Goal: Check status: Check status

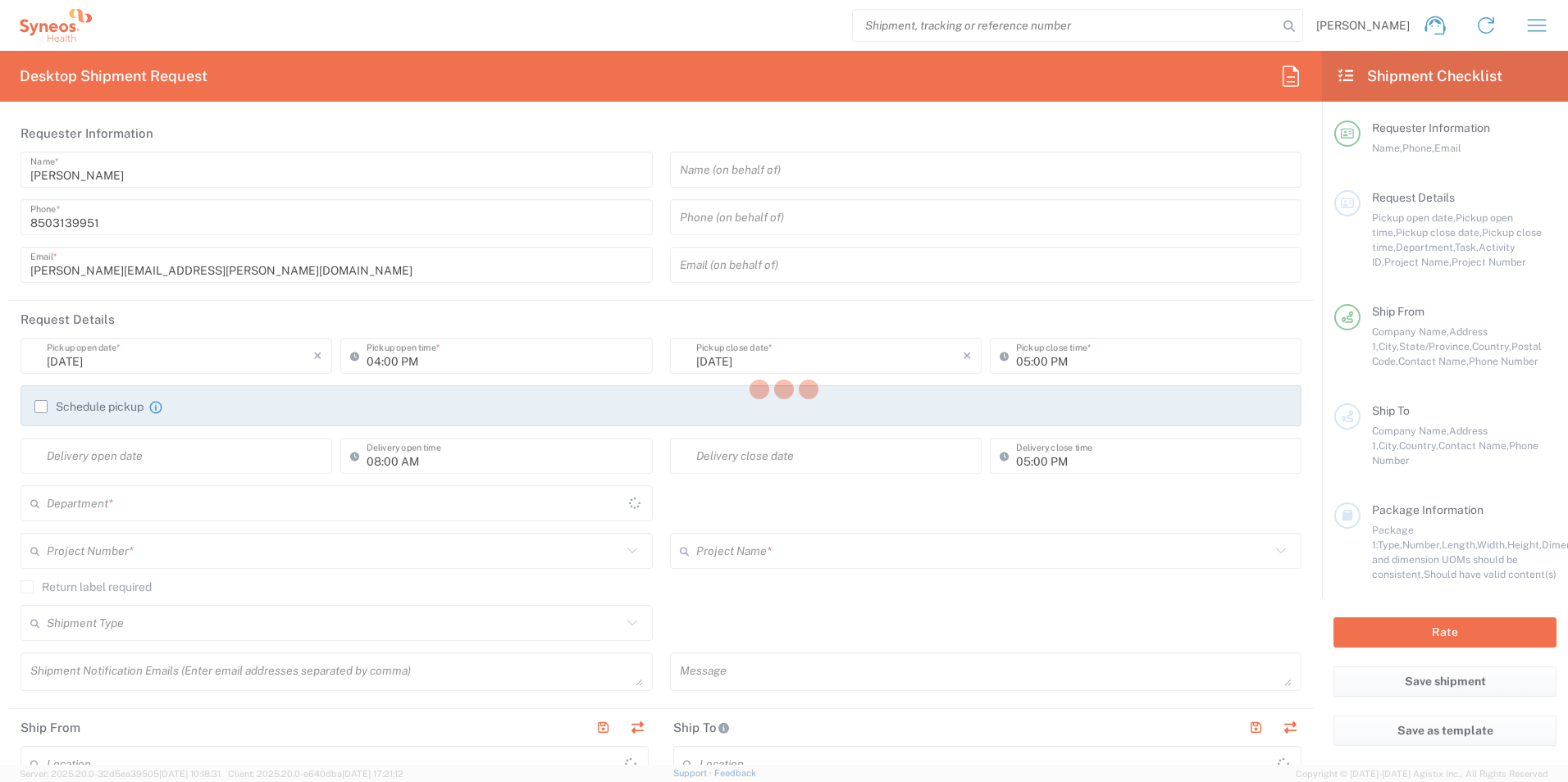
type input "[US_STATE]"
type input "[GEOGRAPHIC_DATA]"
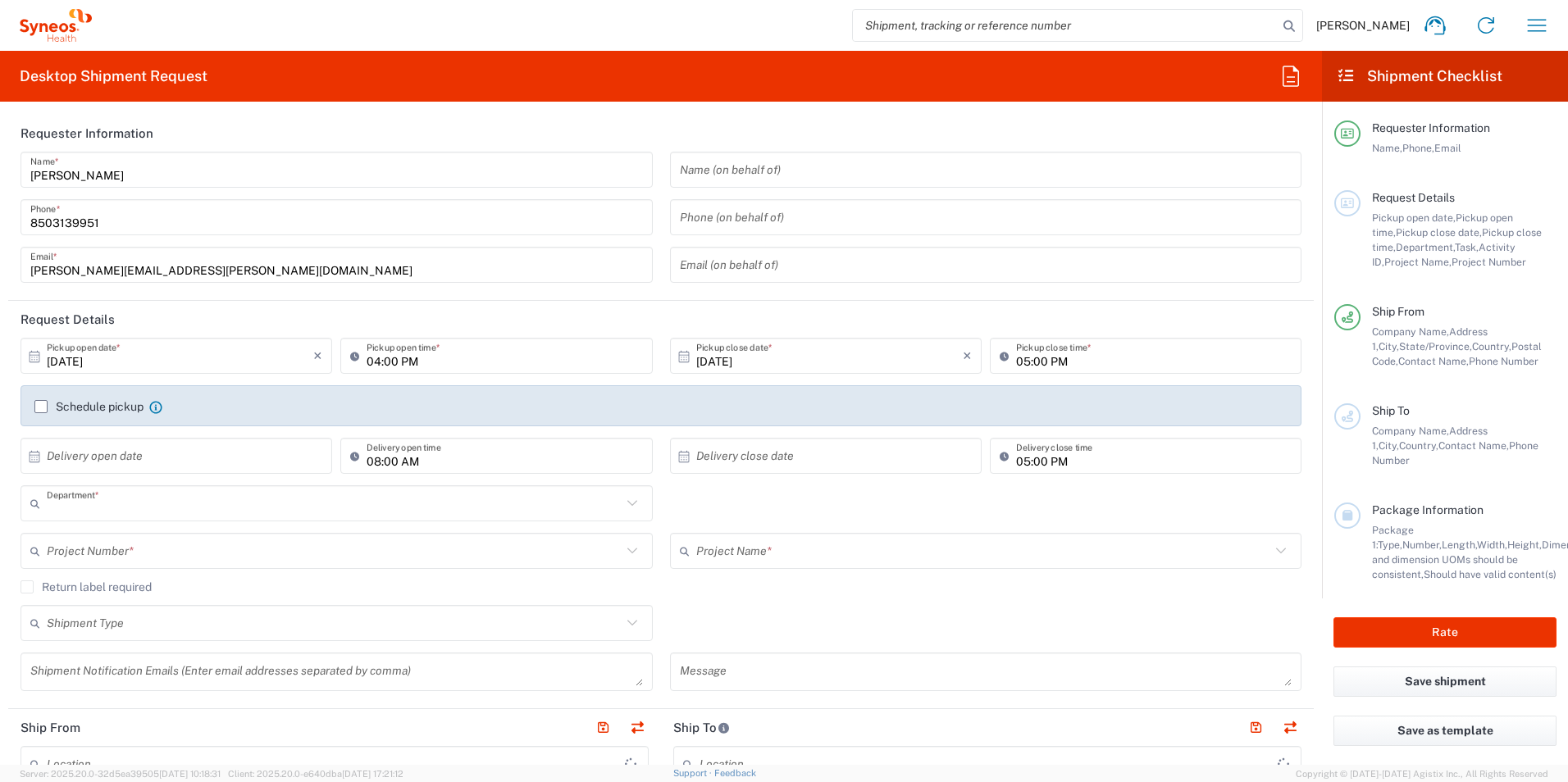
type input "3216"
click at [1524, 27] on icon "button" at bounding box center [1536, 25] width 26 height 26
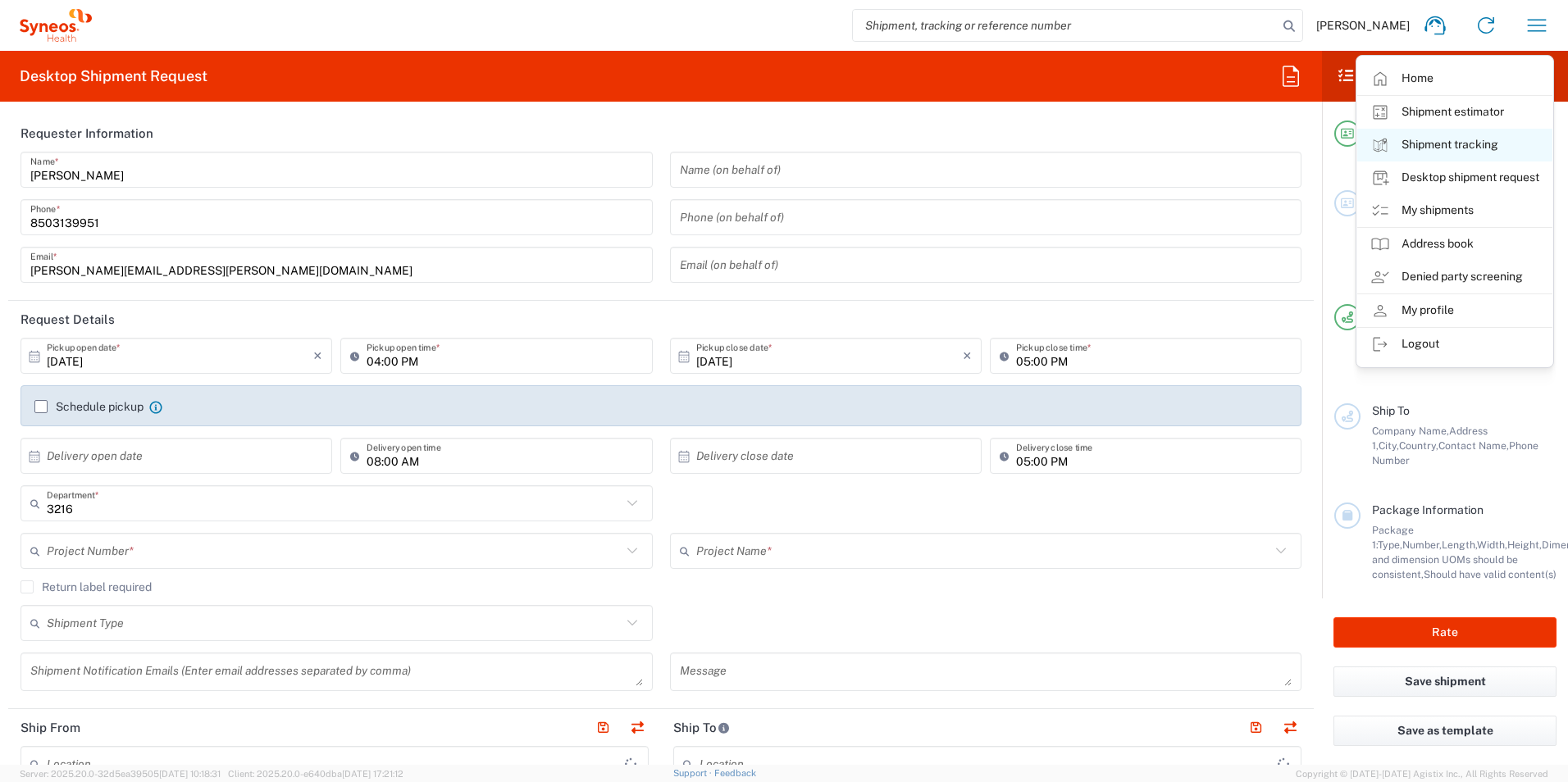
type input "[PERSON_NAME] Rsrch Grp ([GEOGRAPHIC_DATA]) In"
click at [1453, 133] on link "Shipment tracking" at bounding box center [1455, 145] width 195 height 33
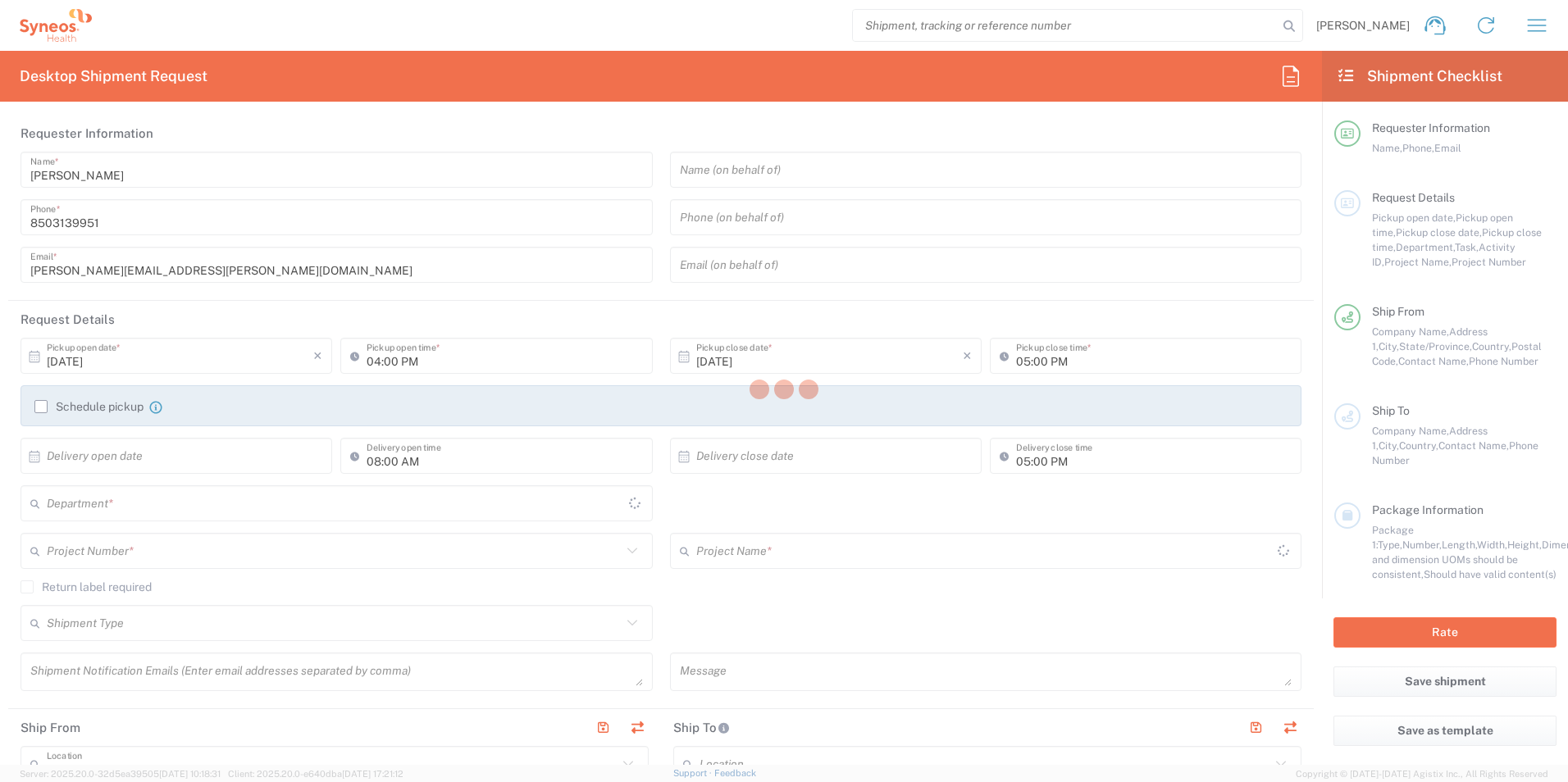
type input "[US_STATE]"
type input "3216"
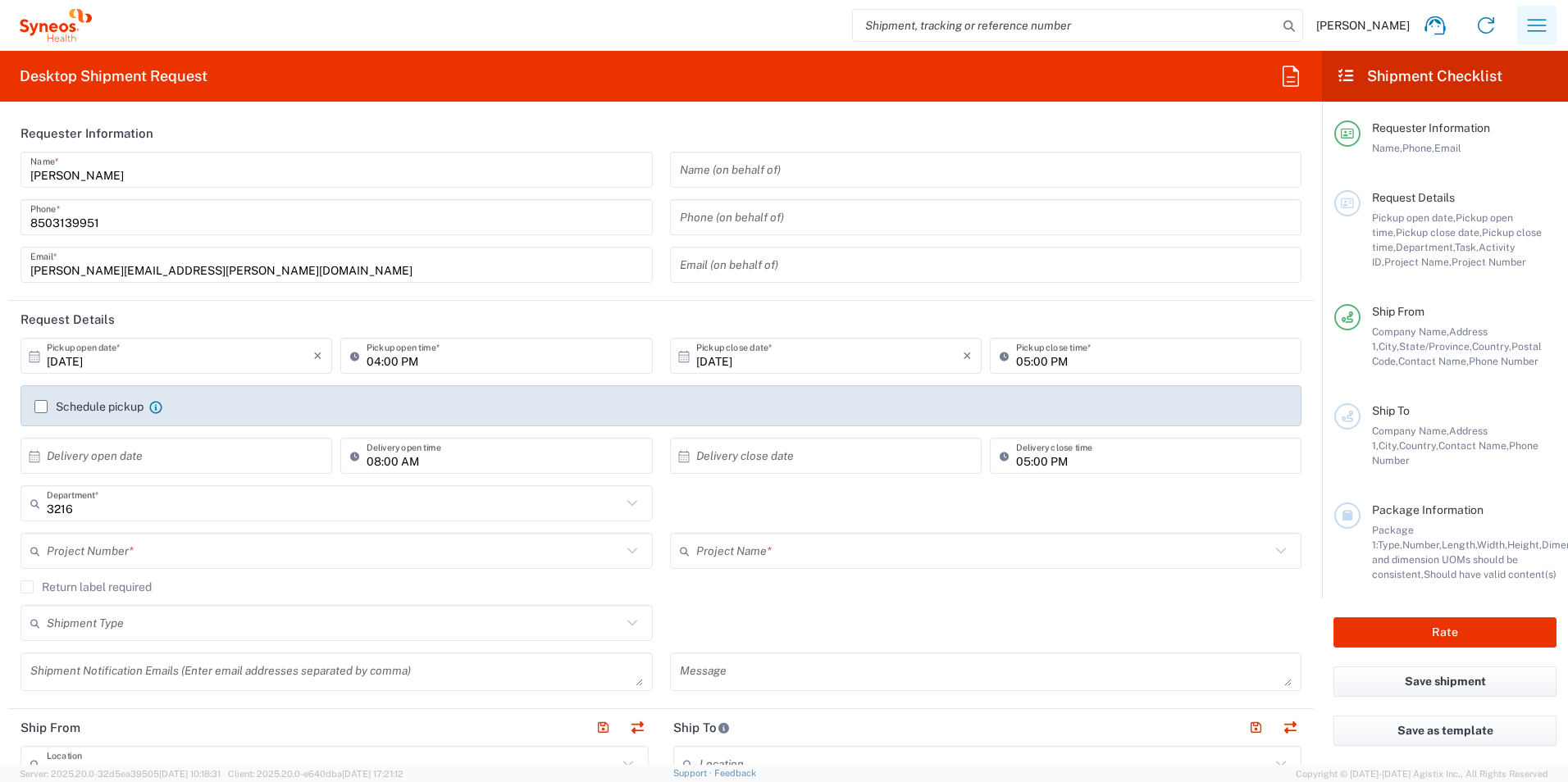
click at [1546, 18] on icon "button" at bounding box center [1536, 25] width 26 height 26
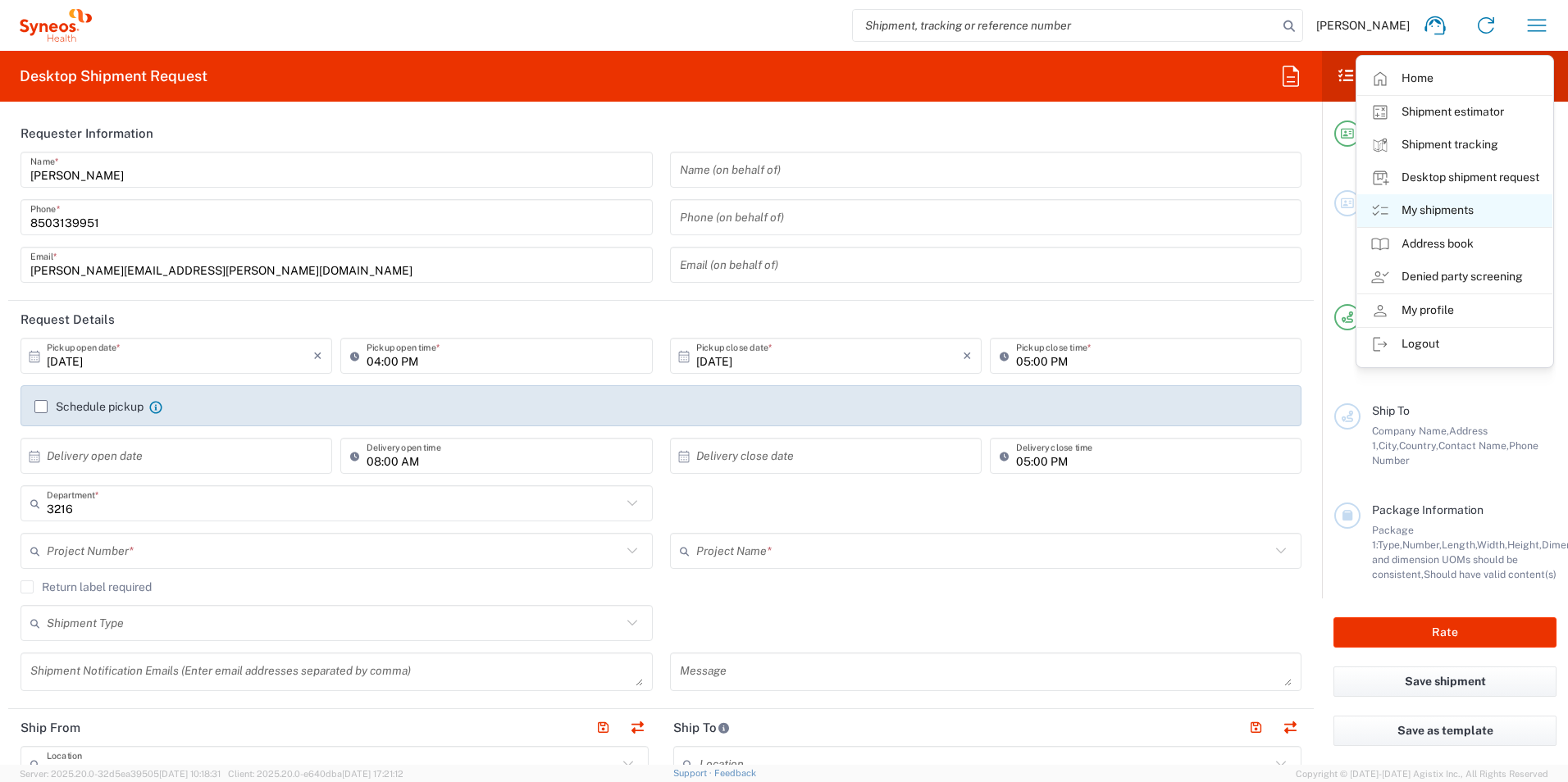
click at [1434, 202] on link "My shipments" at bounding box center [1455, 211] width 195 height 33
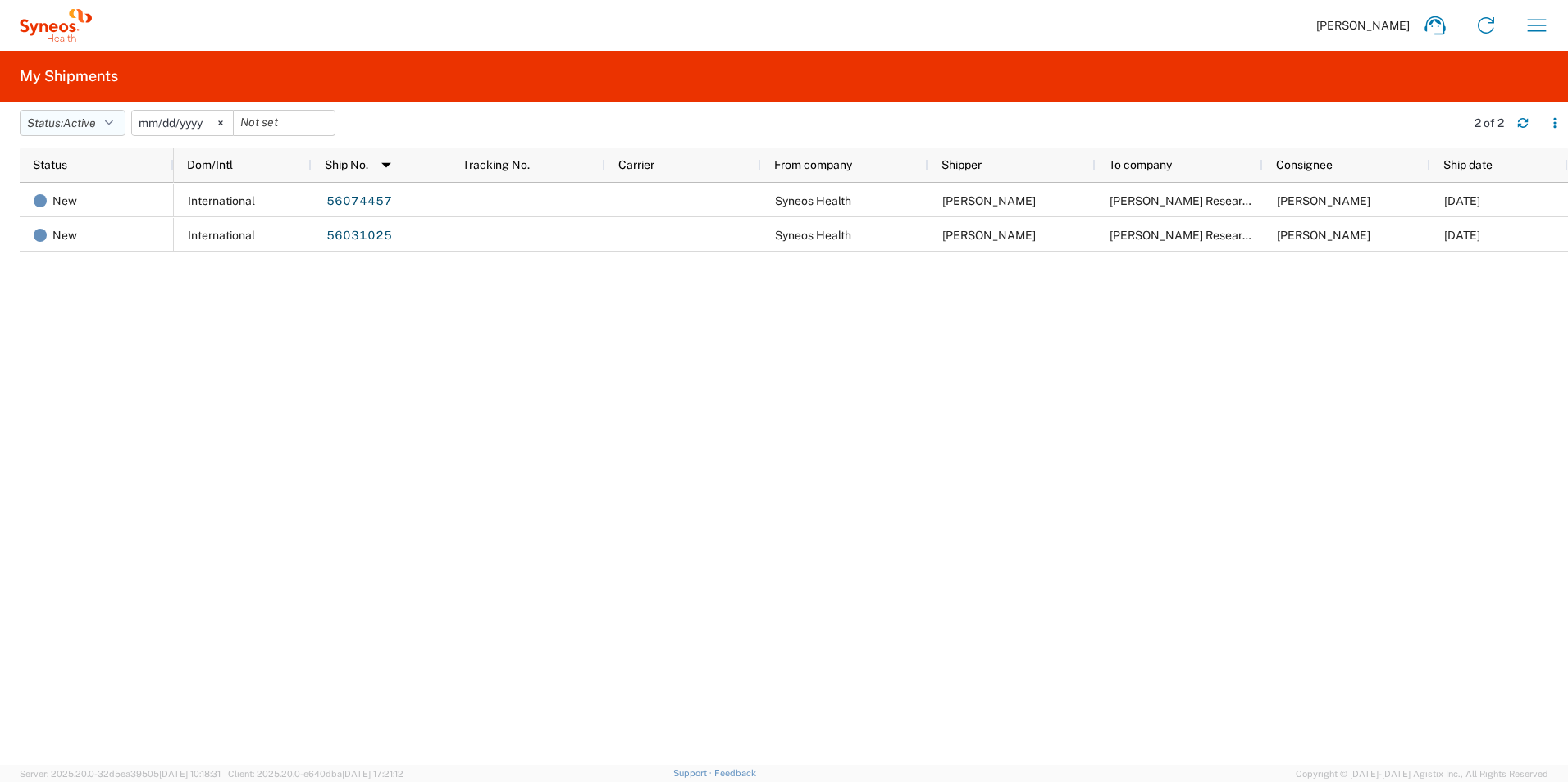
click at [121, 123] on button "Status: Active" at bounding box center [72, 123] width 105 height 26
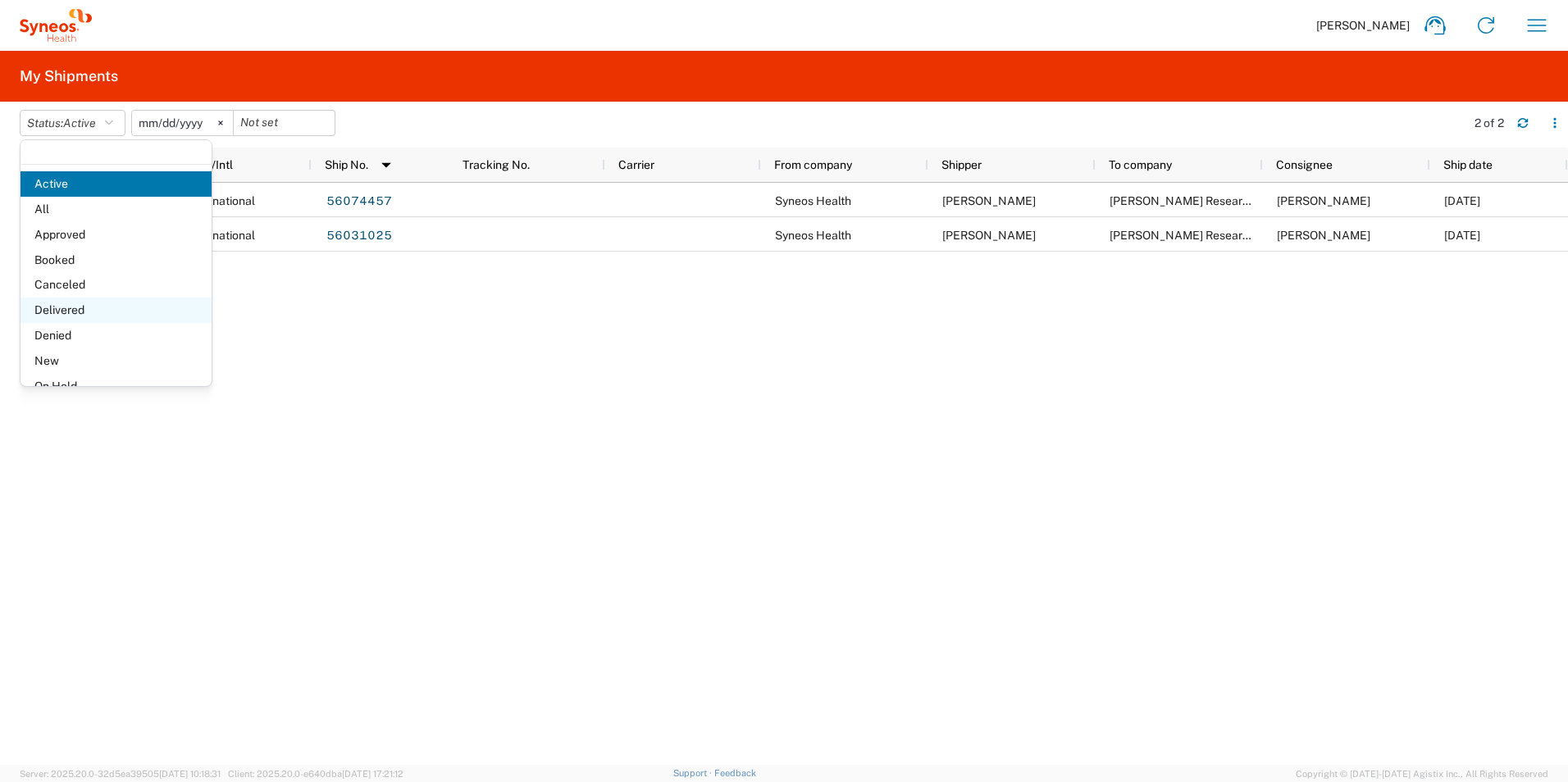
click at [81, 297] on span "Delivered" at bounding box center [116, 310] width 191 height 25
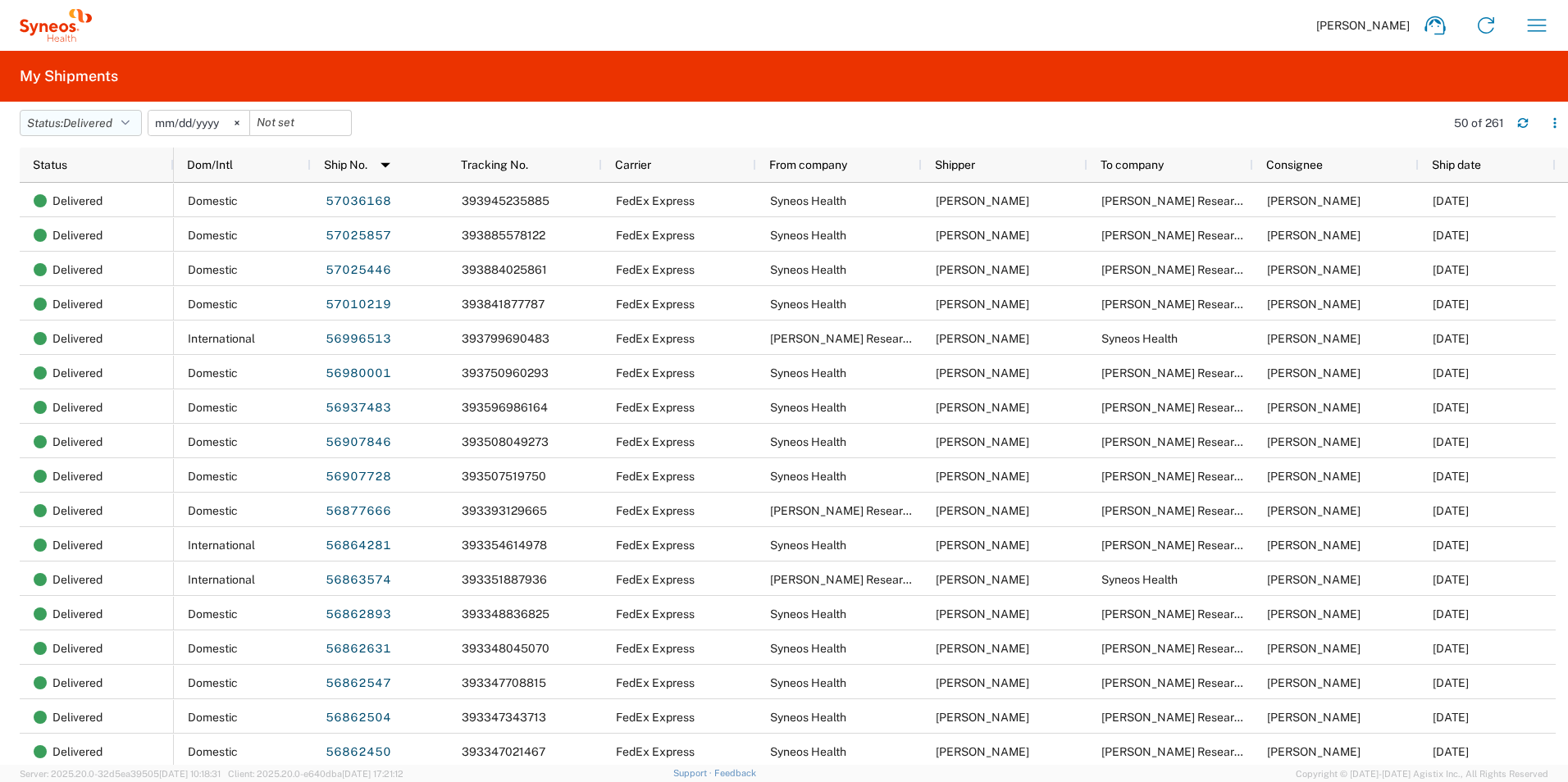
click at [130, 126] on icon "button" at bounding box center [125, 123] width 8 height 12
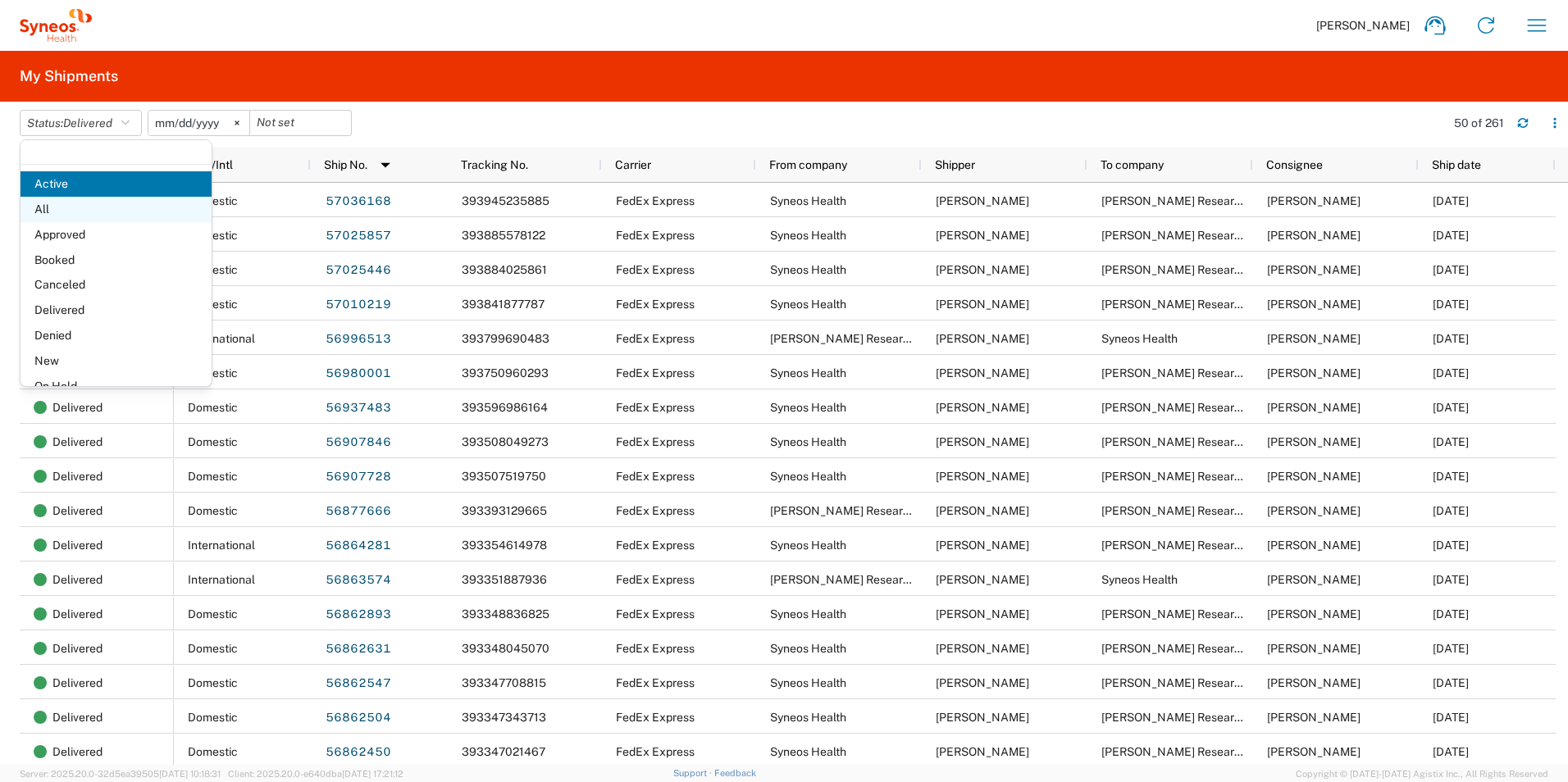
click at [121, 215] on span "All" at bounding box center [116, 210] width 191 height 25
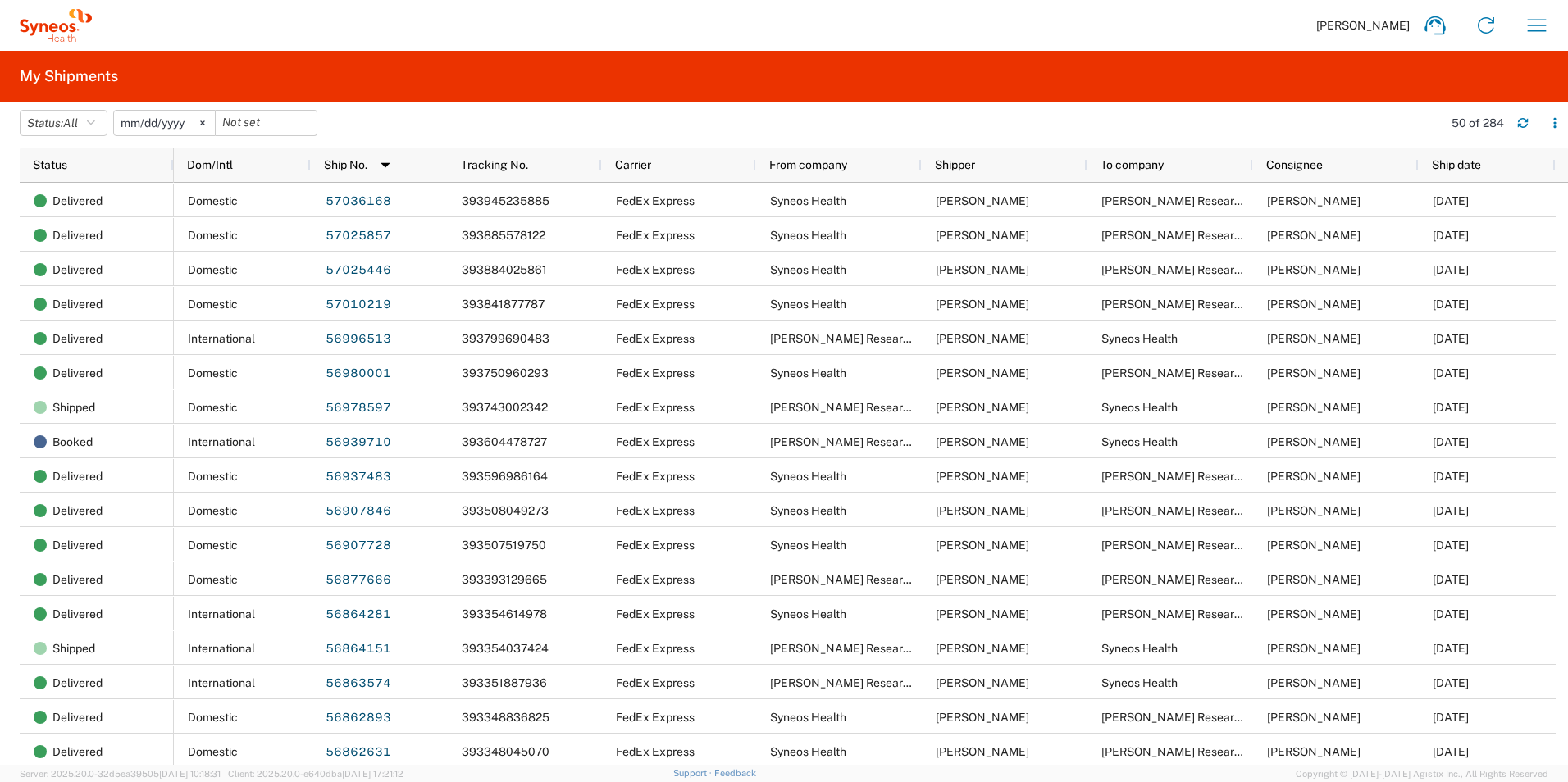
click at [185, 127] on input "[DATE]" at bounding box center [164, 123] width 100 height 24
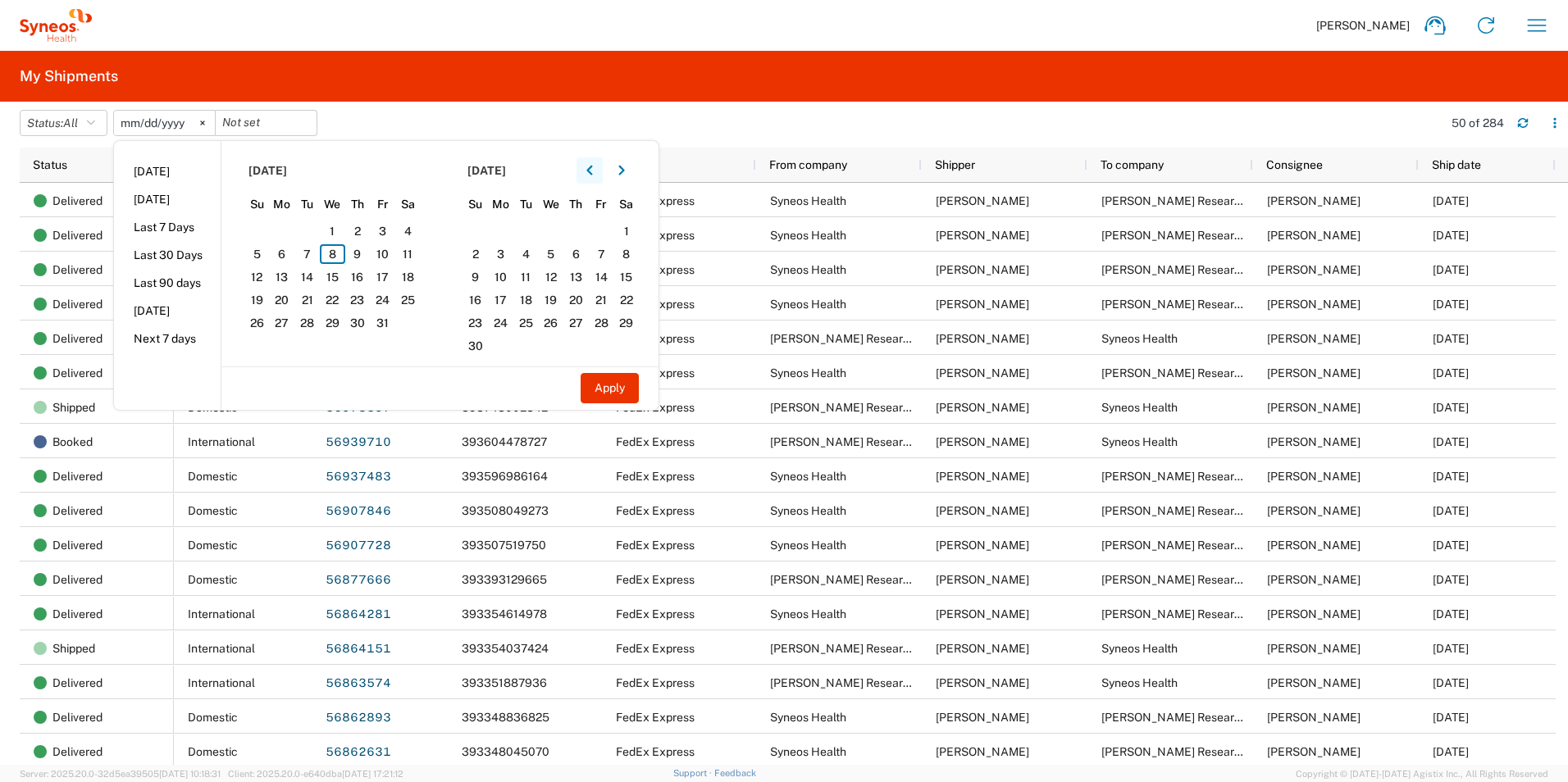
click at [592, 168] on icon "button" at bounding box center [589, 171] width 6 height 10
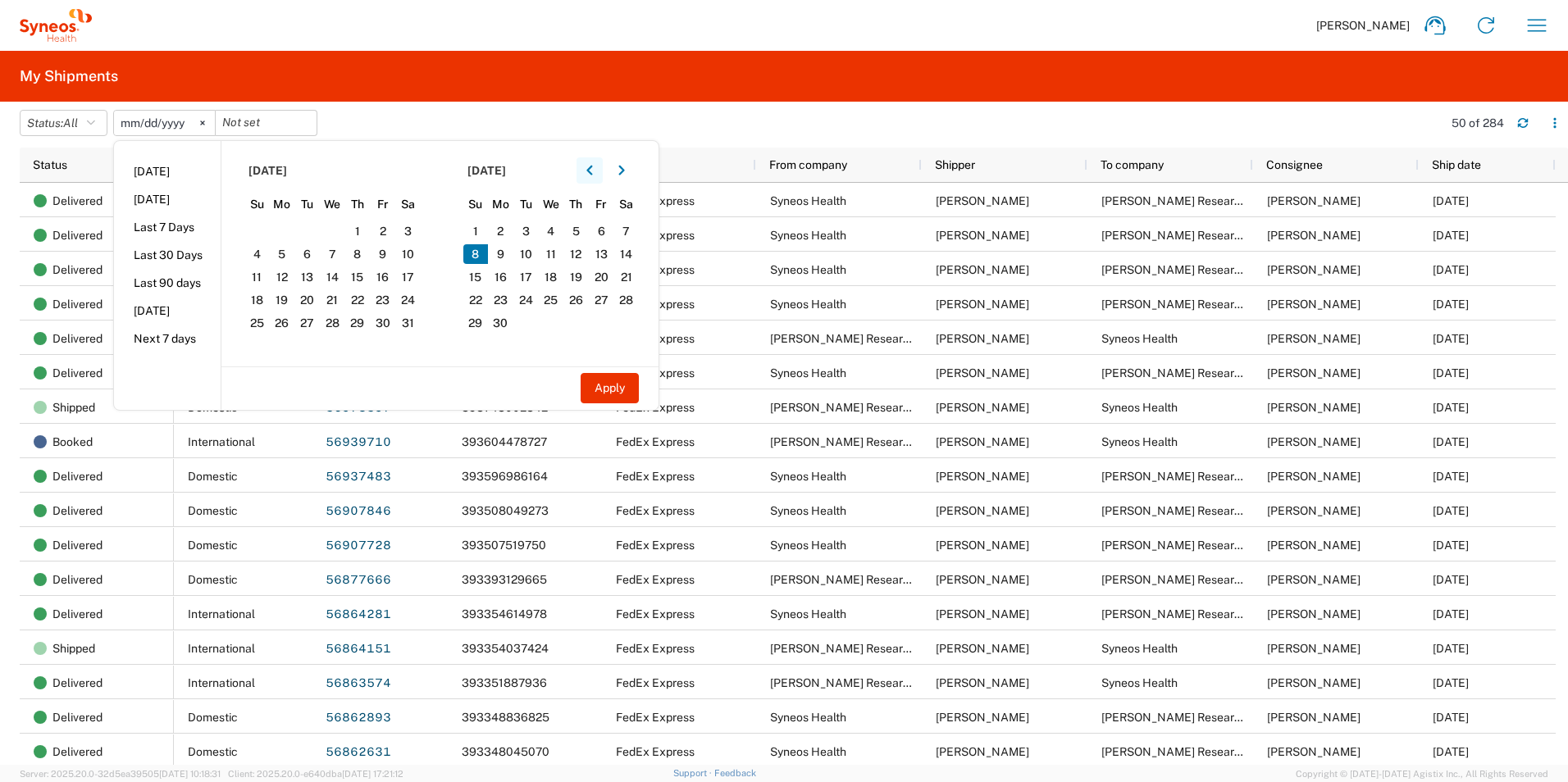
click at [592, 168] on icon "button" at bounding box center [589, 171] width 6 height 10
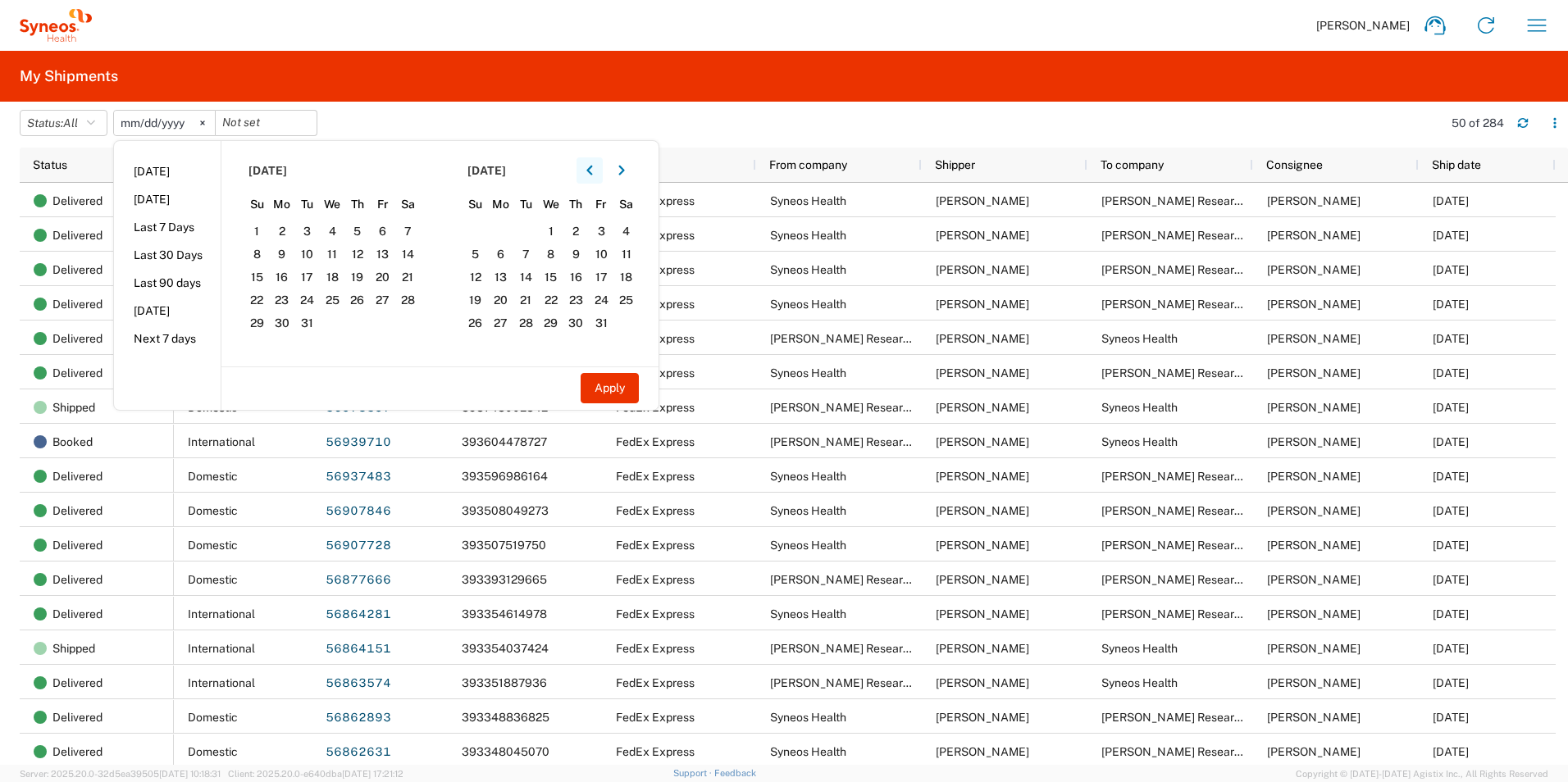
click at [592, 168] on icon "button" at bounding box center [589, 171] width 6 height 10
click at [593, 168] on icon "button" at bounding box center [589, 171] width 7 height 12
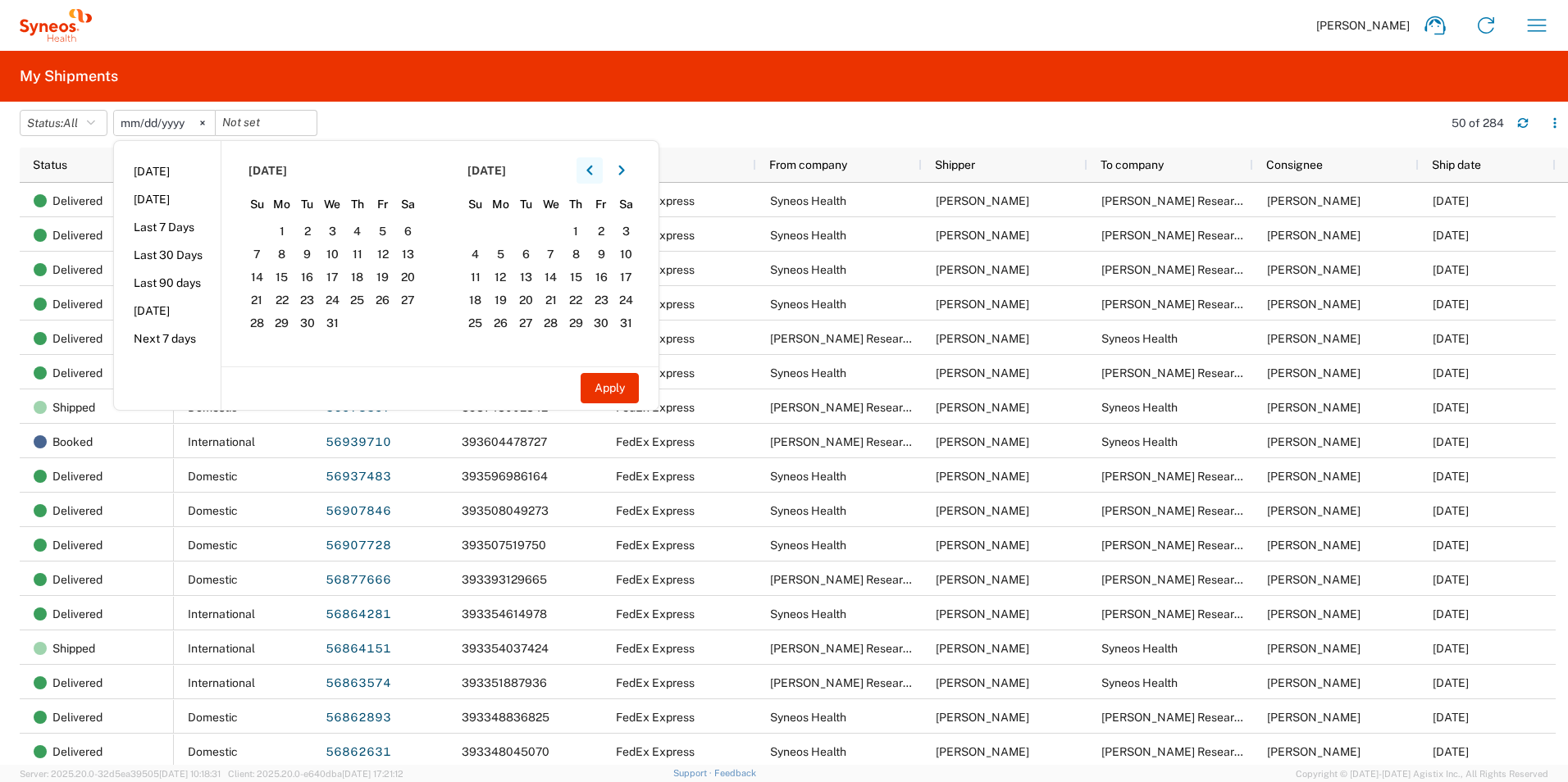
click at [593, 168] on icon "button" at bounding box center [589, 171] width 7 height 12
click at [593, 169] on icon "button" at bounding box center [589, 171] width 7 height 12
click at [335, 229] on span "1" at bounding box center [333, 231] width 25 height 20
click at [625, 173] on icon "button" at bounding box center [621, 171] width 7 height 12
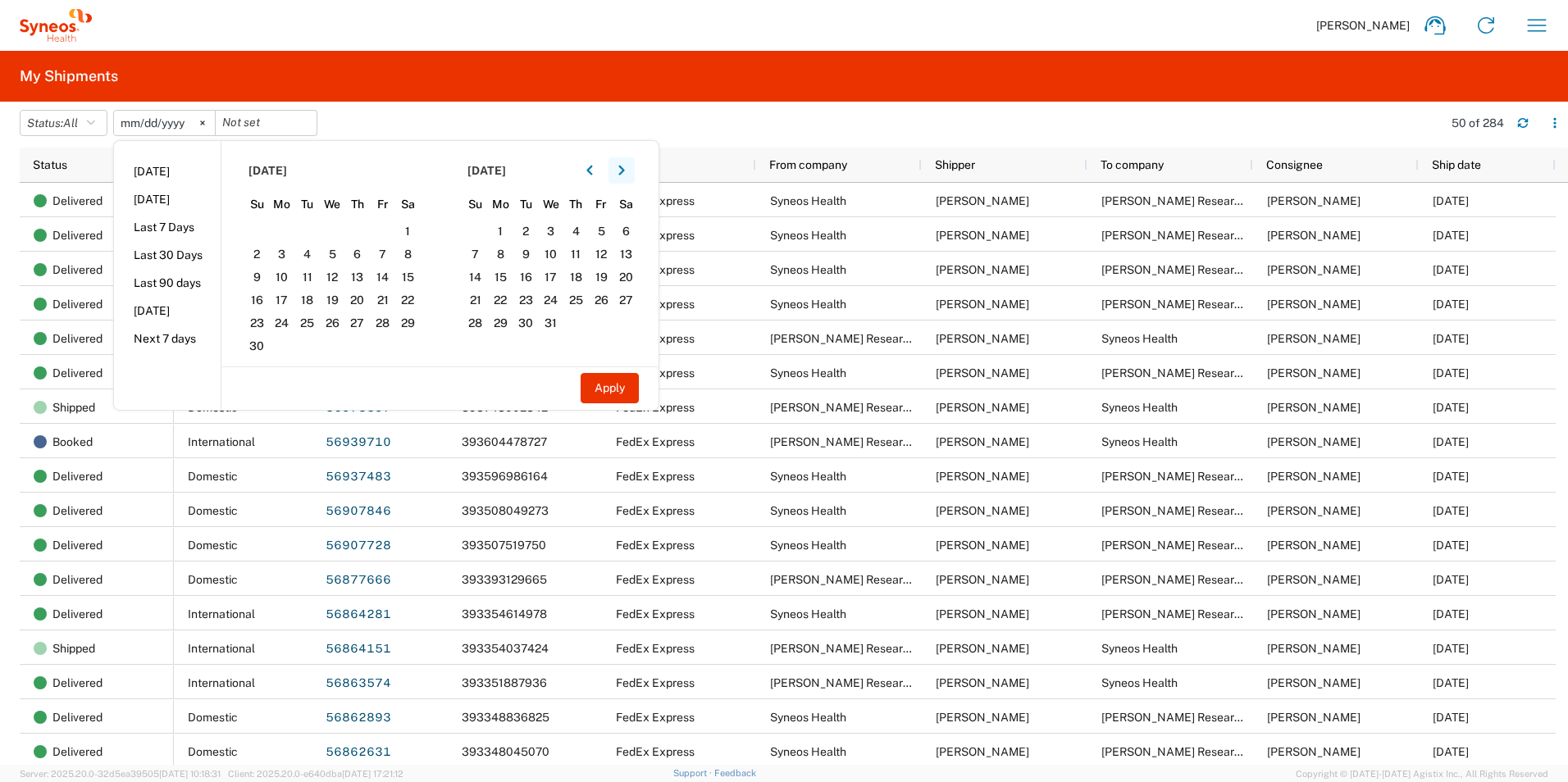
click at [625, 173] on icon "button" at bounding box center [621, 171] width 7 height 12
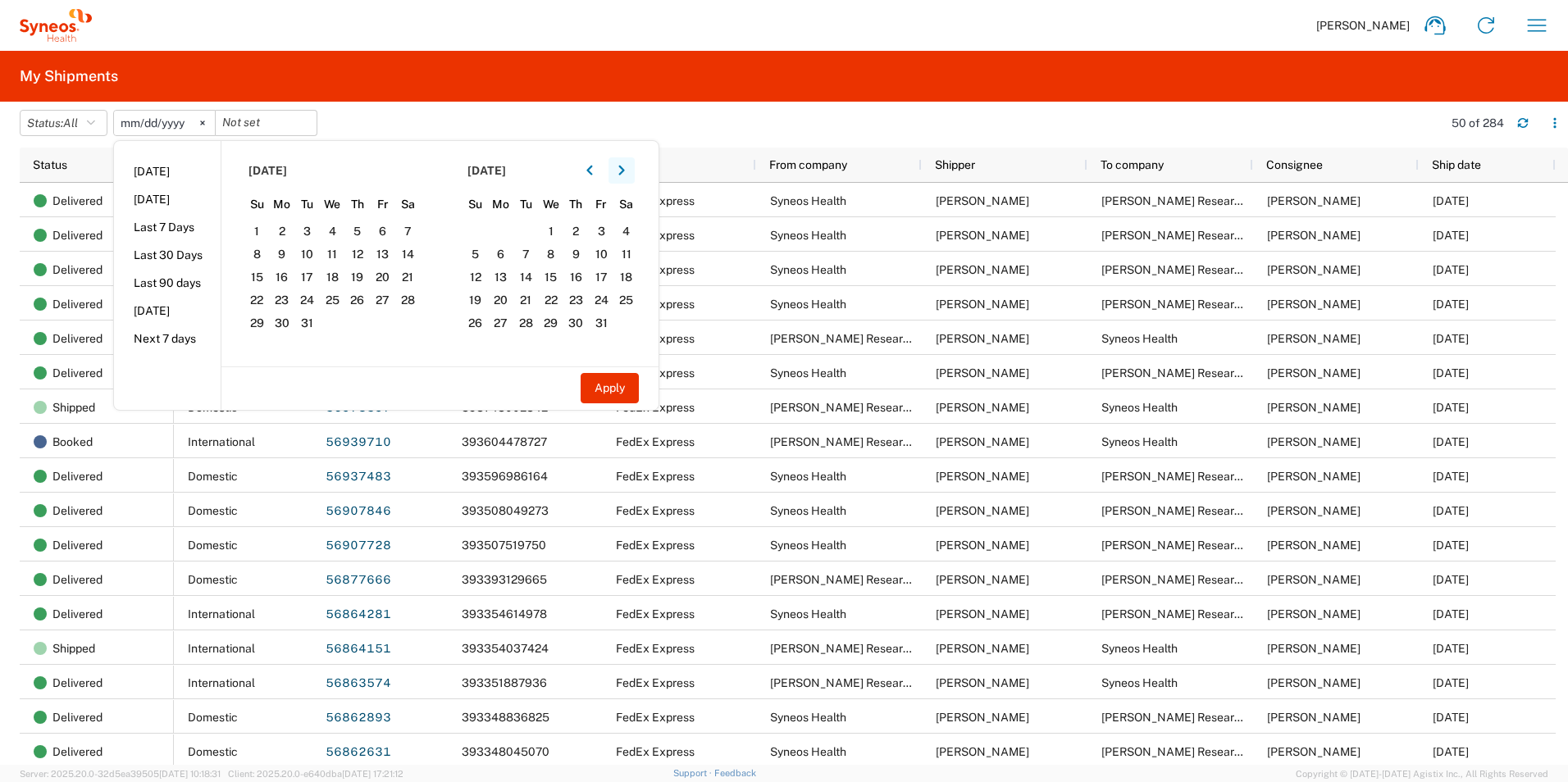
click at [625, 173] on icon "button" at bounding box center [621, 171] width 7 height 12
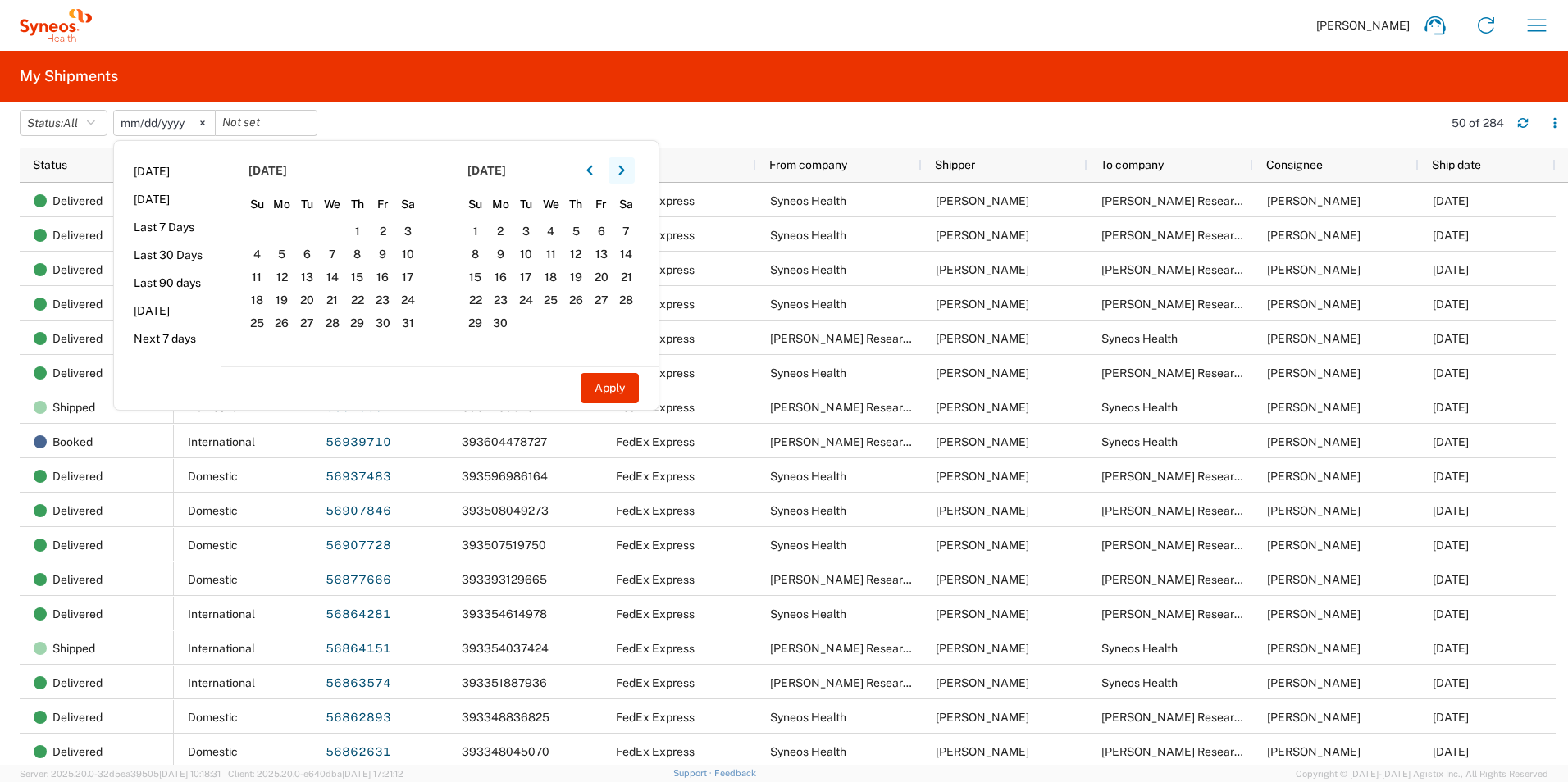
click at [625, 173] on icon "button" at bounding box center [621, 171] width 7 height 12
click at [606, 233] on span "4" at bounding box center [602, 231] width 25 height 20
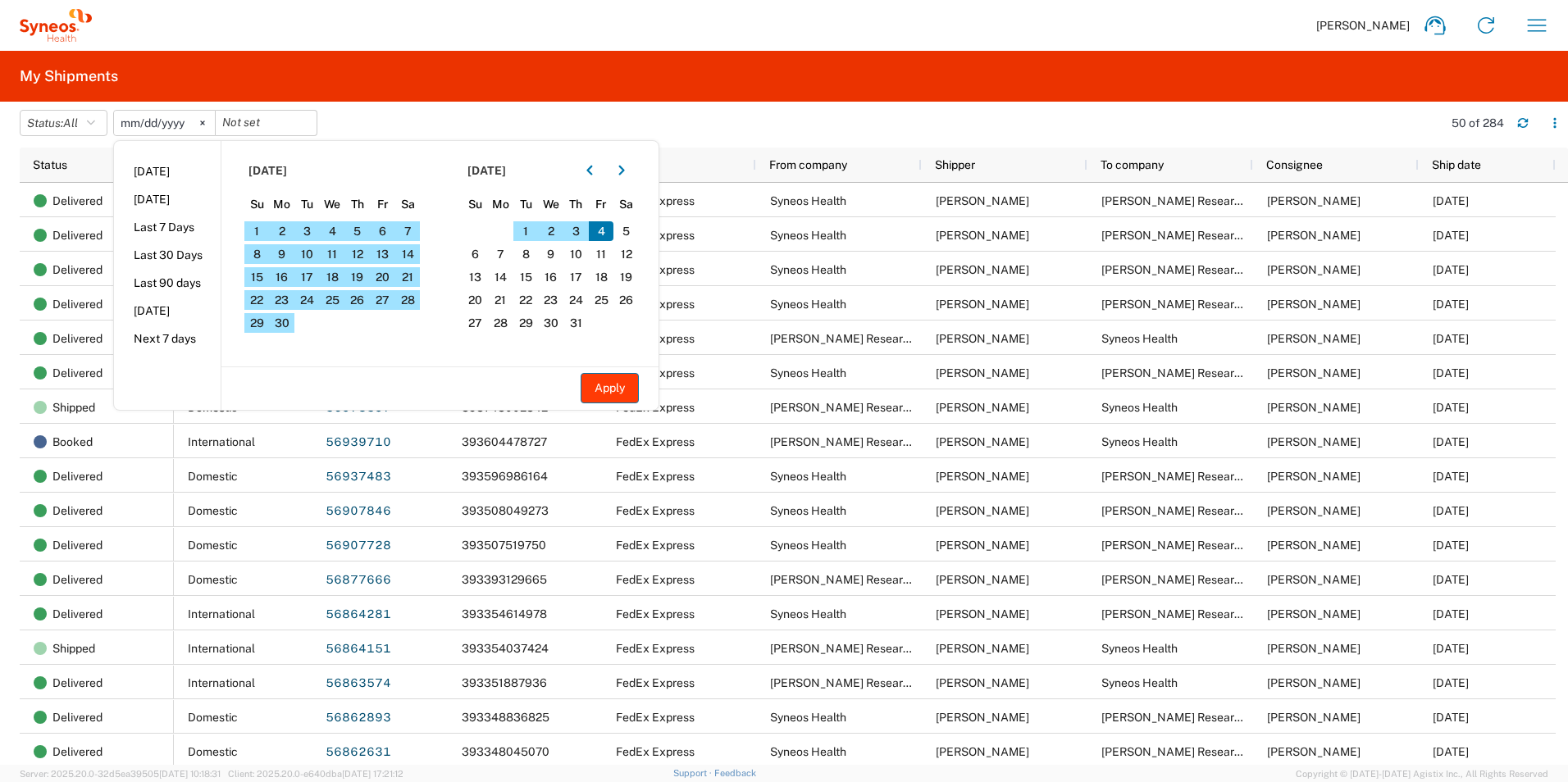
click at [610, 388] on button "Apply" at bounding box center [609, 388] width 59 height 30
type input "[DATE]"
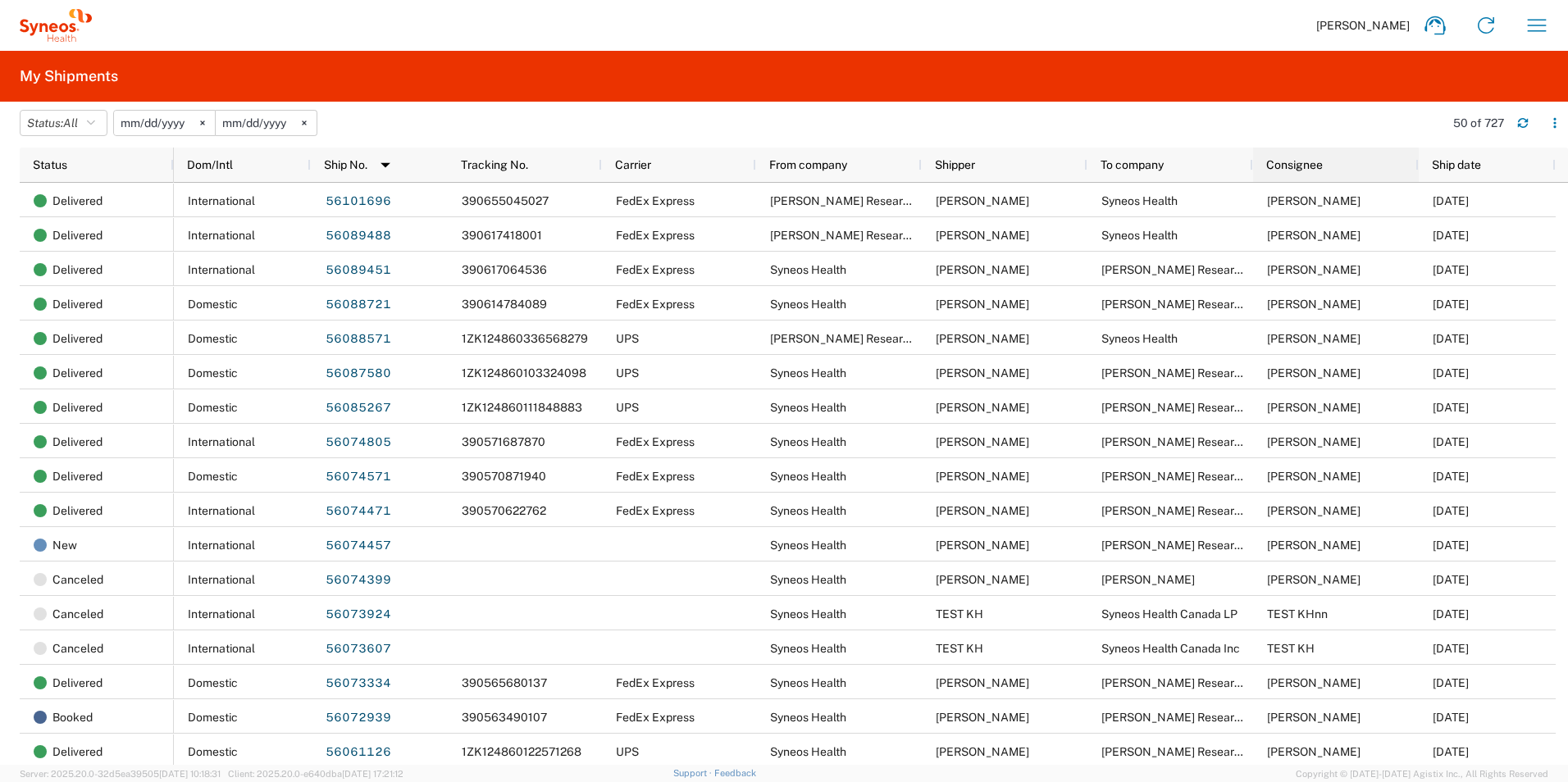
click at [1336, 166] on div "Consignee" at bounding box center [1339, 165] width 146 height 26
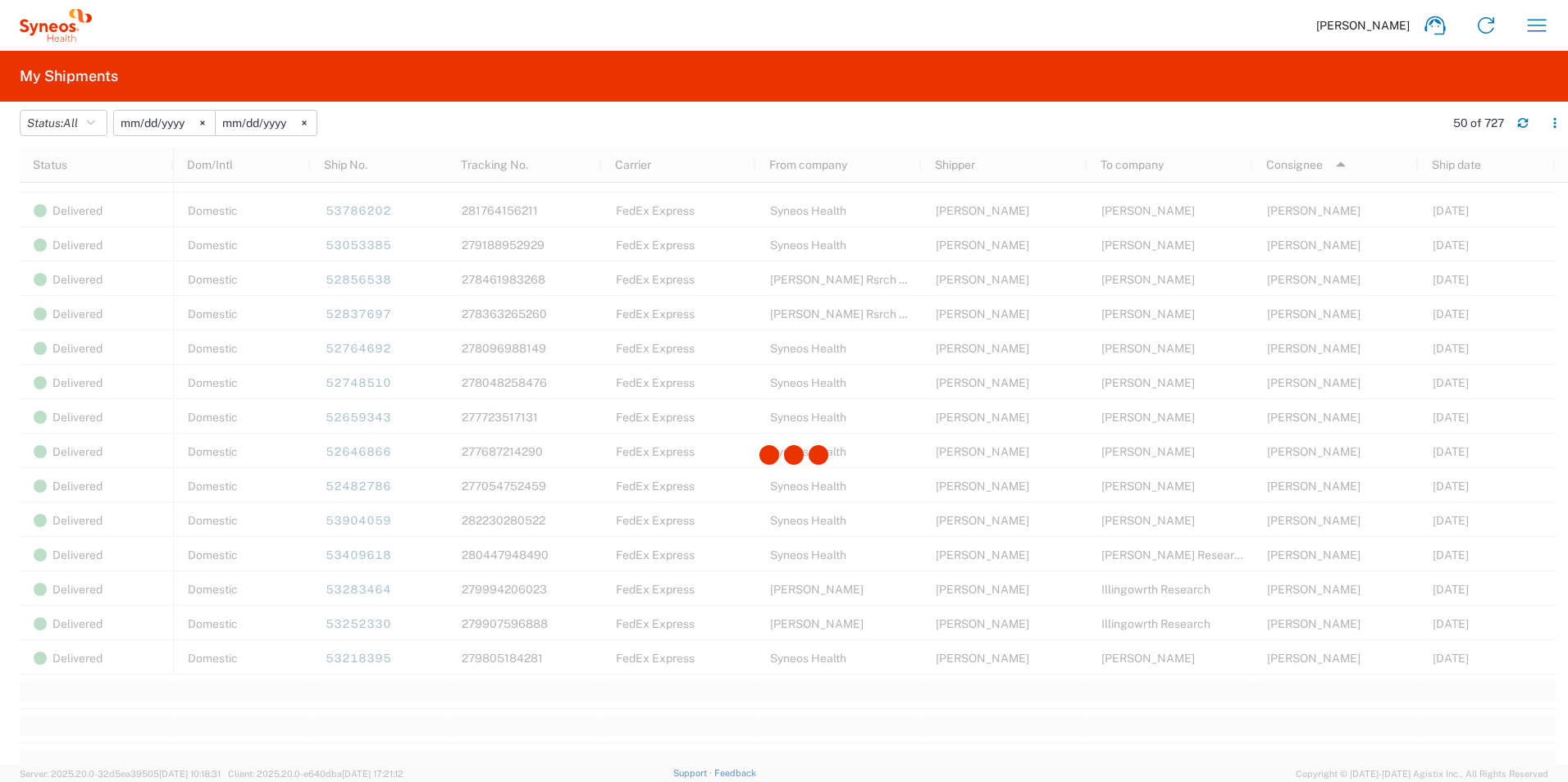
scroll to position [1439, 0]
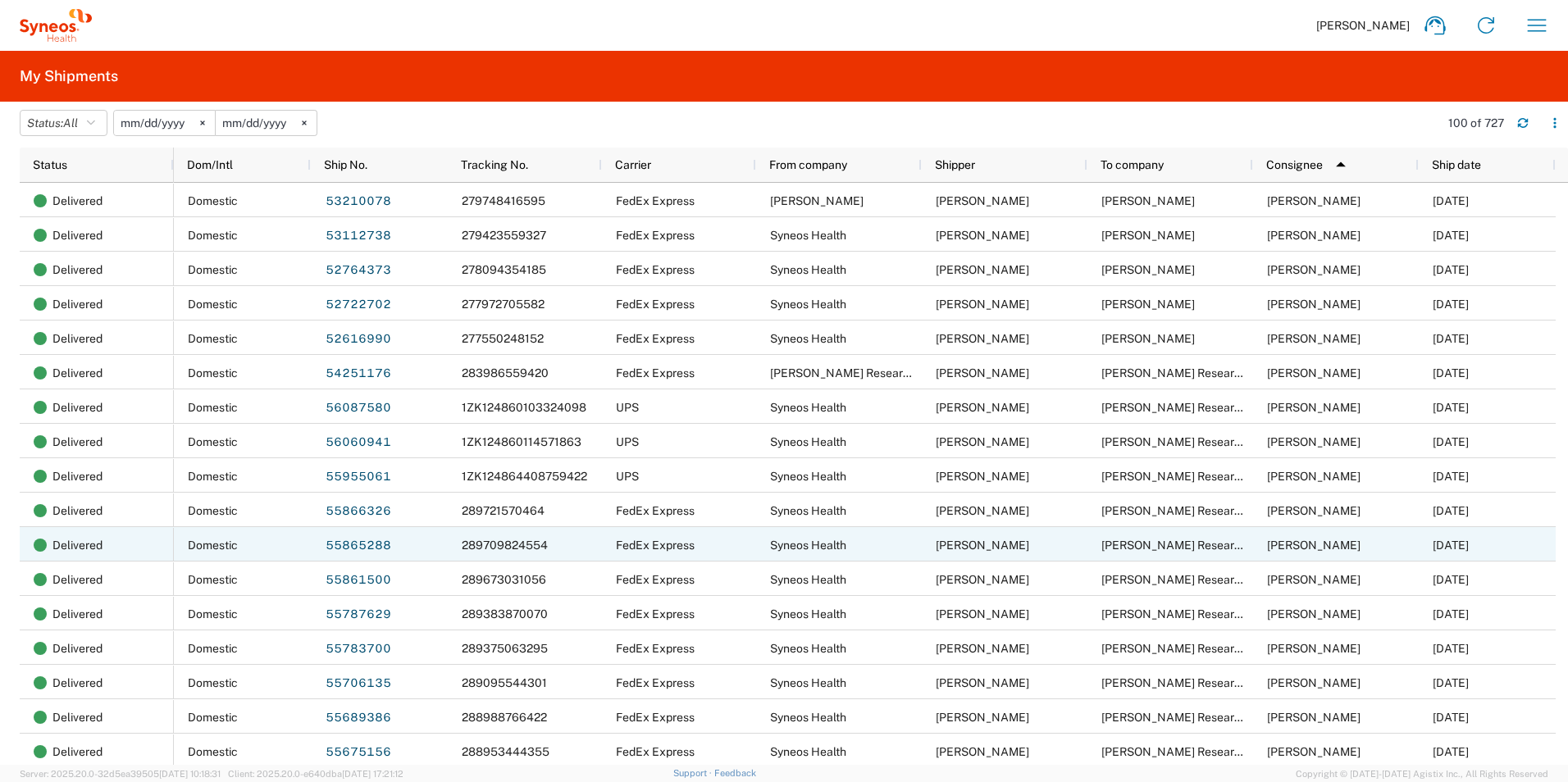
scroll to position [1968, 0]
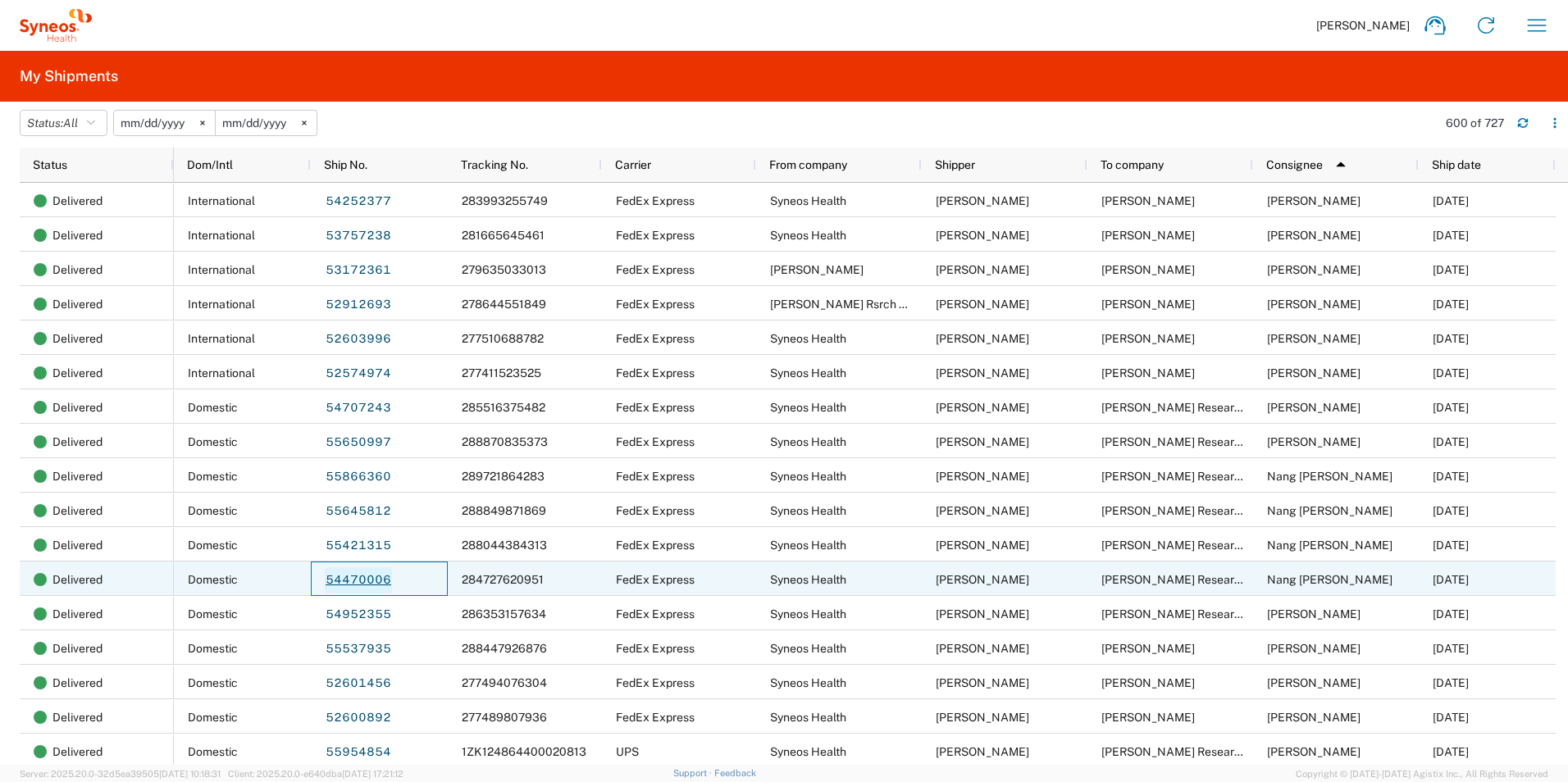
click at [343, 586] on link "54470006" at bounding box center [358, 580] width 67 height 26
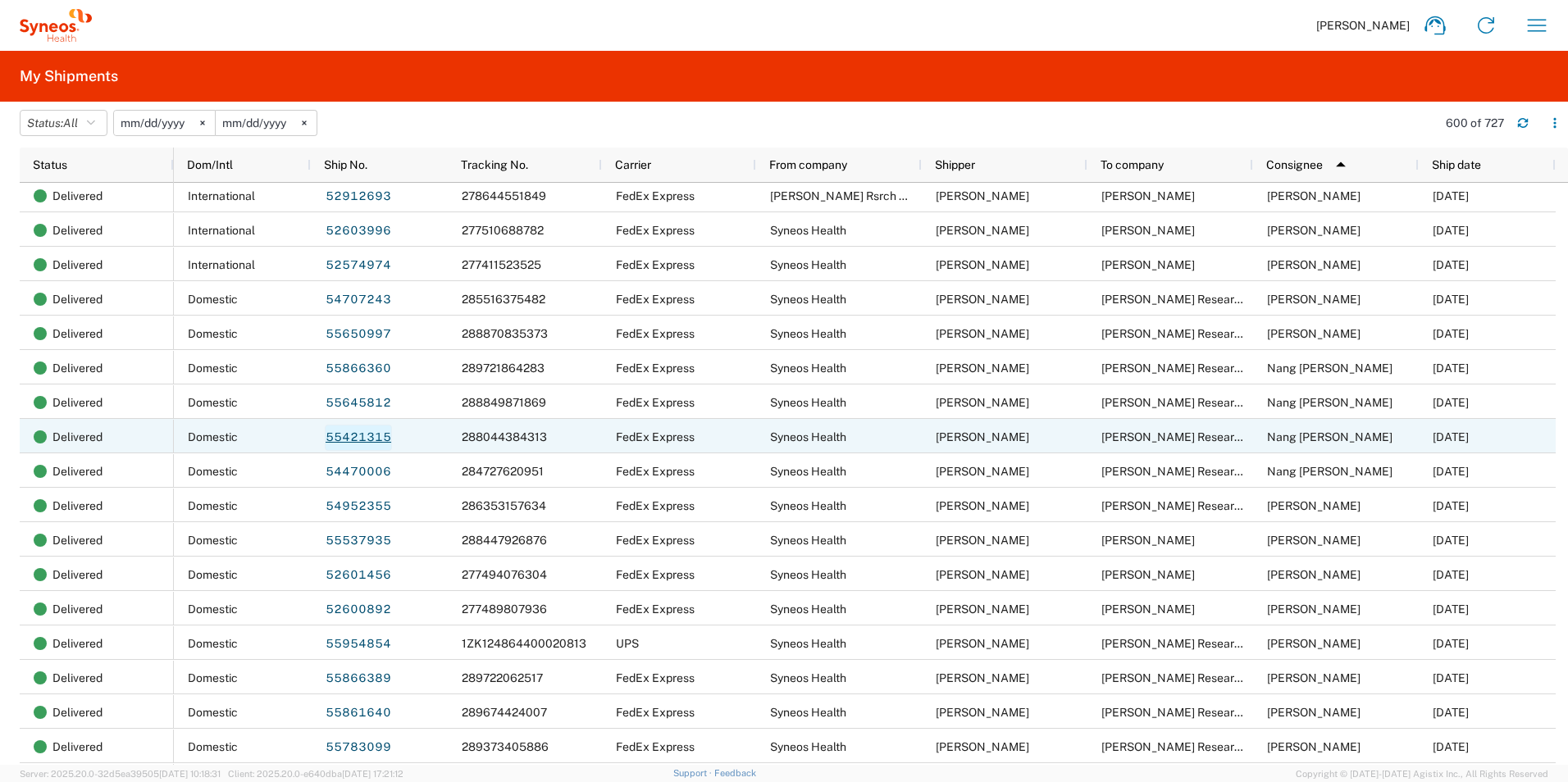
click at [340, 433] on link "55421315" at bounding box center [358, 438] width 67 height 26
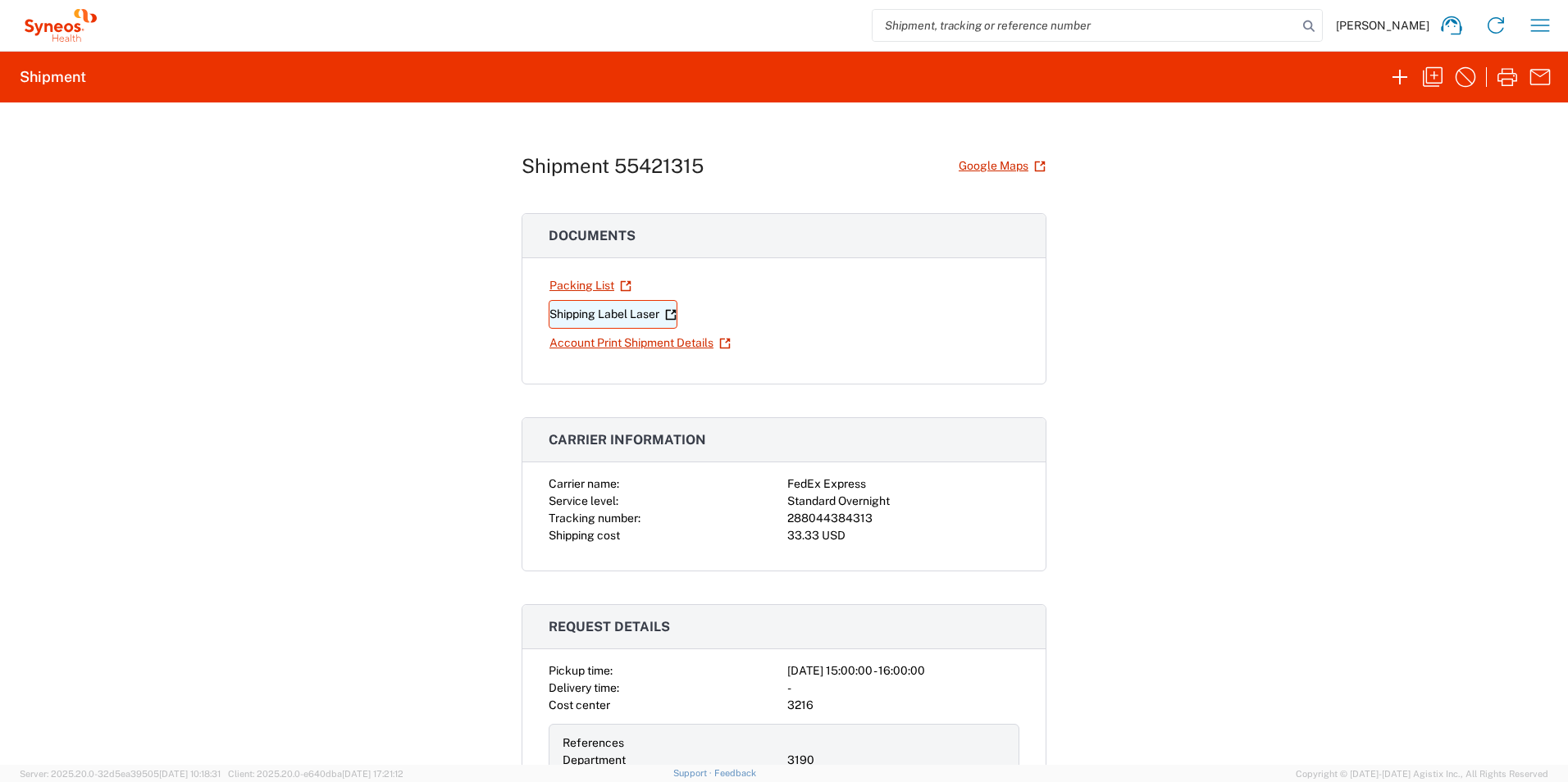
click at [566, 314] on link "Shipping Label Laser" at bounding box center [612, 314] width 129 height 28
click at [557, 291] on link "Packing List" at bounding box center [590, 285] width 84 height 28
